Goal: Task Accomplishment & Management: Manage account settings

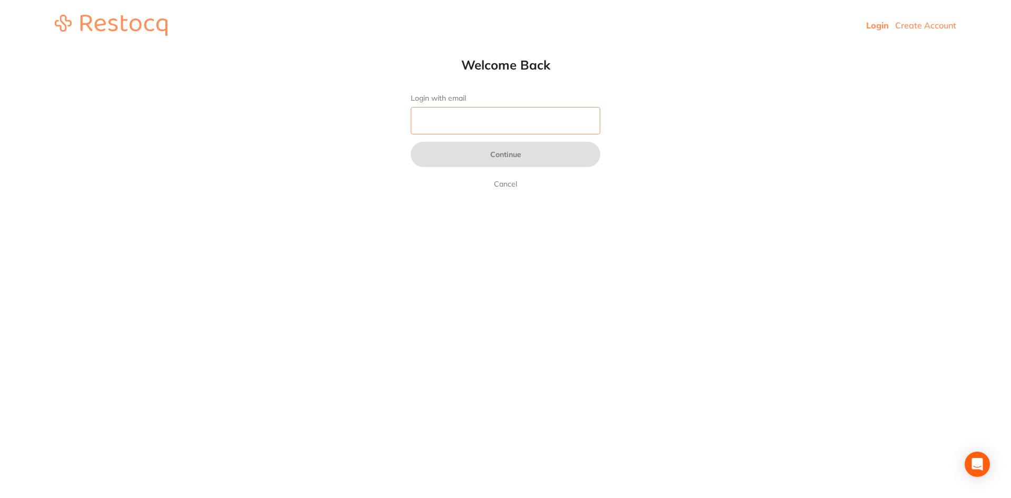
click at [483, 121] on input "Login with email" at bounding box center [506, 120] width 190 height 27
type input "hello@bondifamilydentist.com"
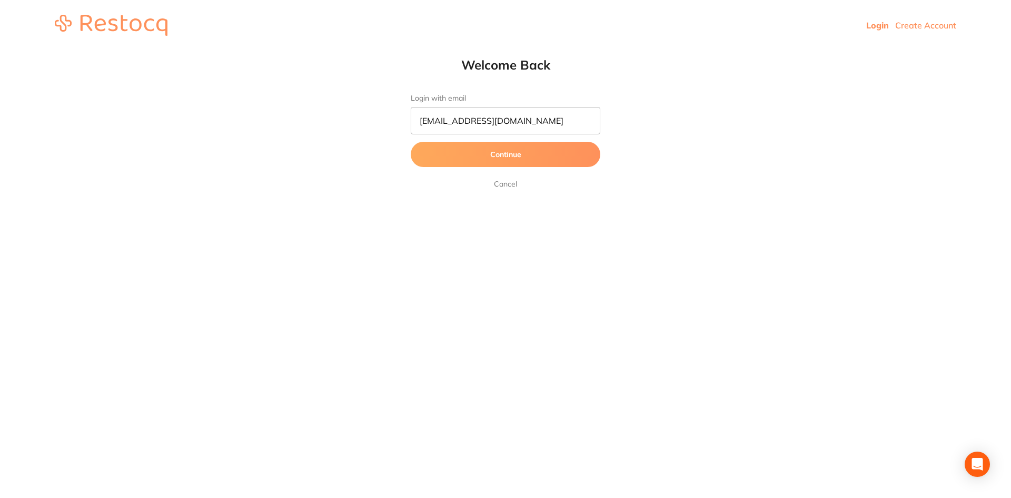
click at [522, 161] on button "Continue" at bounding box center [506, 154] width 190 height 25
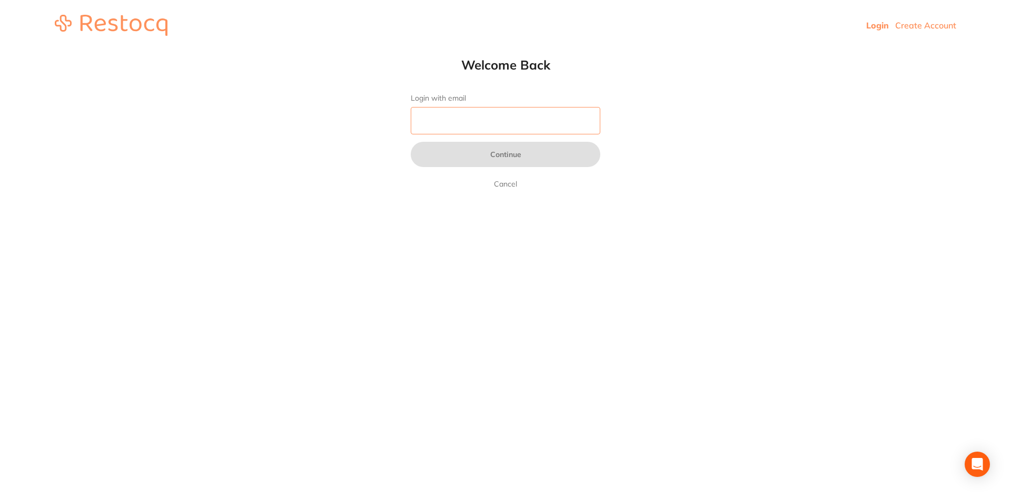
click at [477, 122] on input "Login with email" at bounding box center [506, 120] width 190 height 27
type input "[PERSON_NAME][EMAIL_ADDRESS][DOMAIN_NAME]"
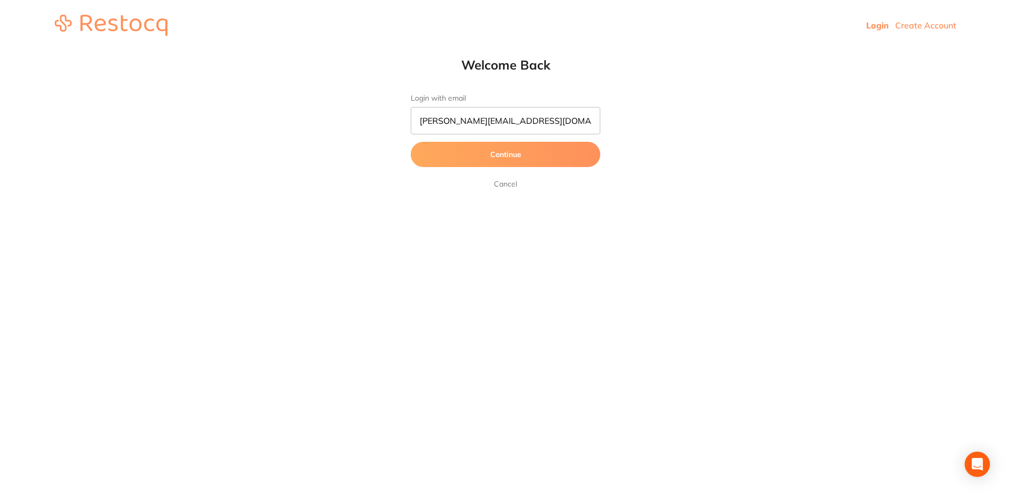
click at [480, 152] on button "Continue" at bounding box center [506, 154] width 190 height 25
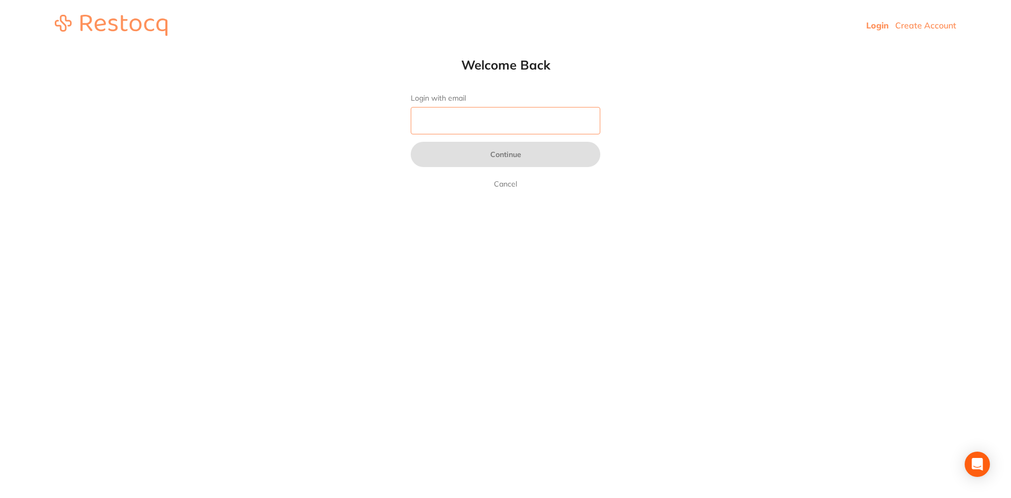
click at [472, 116] on input "Login with email" at bounding box center [506, 120] width 190 height 27
type input "[EMAIL_ADDRESS][DOMAIN_NAME]"
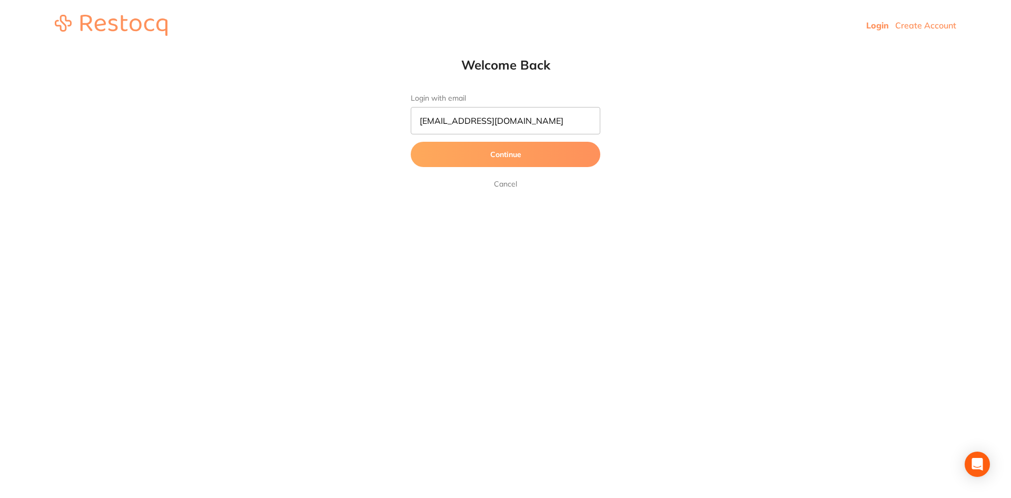
click at [506, 151] on button "Continue" at bounding box center [506, 154] width 190 height 25
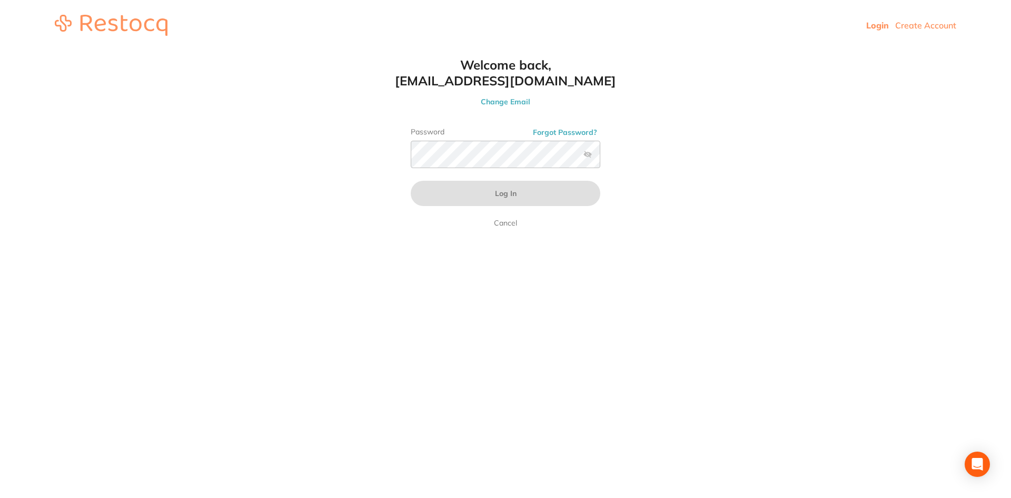
click at [192, 51] on html "Login Create Account Welcome Back Login with email [EMAIL_ADDRESS][DOMAIN_NAME]…" at bounding box center [505, 25] width 1011 height 51
drag, startPoint x: 453, startPoint y: 124, endPoint x: 453, endPoint y: 139, distance: 14.8
click at [453, 133] on div "Welcome back, [EMAIL_ADDRESS][DOMAIN_NAME] Change Email Password Forgot Passwor…" at bounding box center [506, 143] width 232 height 172
click at [454, 142] on div "Password Forgot Password?" at bounding box center [506, 151] width 190 height 49
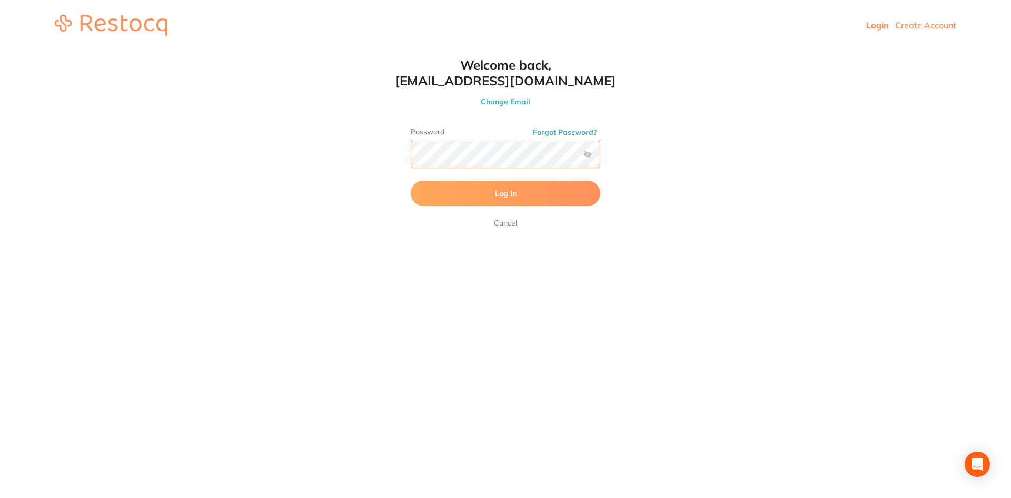
scroll to position [1, 0]
drag, startPoint x: 453, startPoint y: 140, endPoint x: 348, endPoint y: 162, distance: 107.3
click at [348, 51] on html "Login Create Account Welcome Back Login with email [EMAIL_ADDRESS][DOMAIN_NAME]…" at bounding box center [505, 25] width 1011 height 51
